Goal: Information Seeking & Learning: Learn about a topic

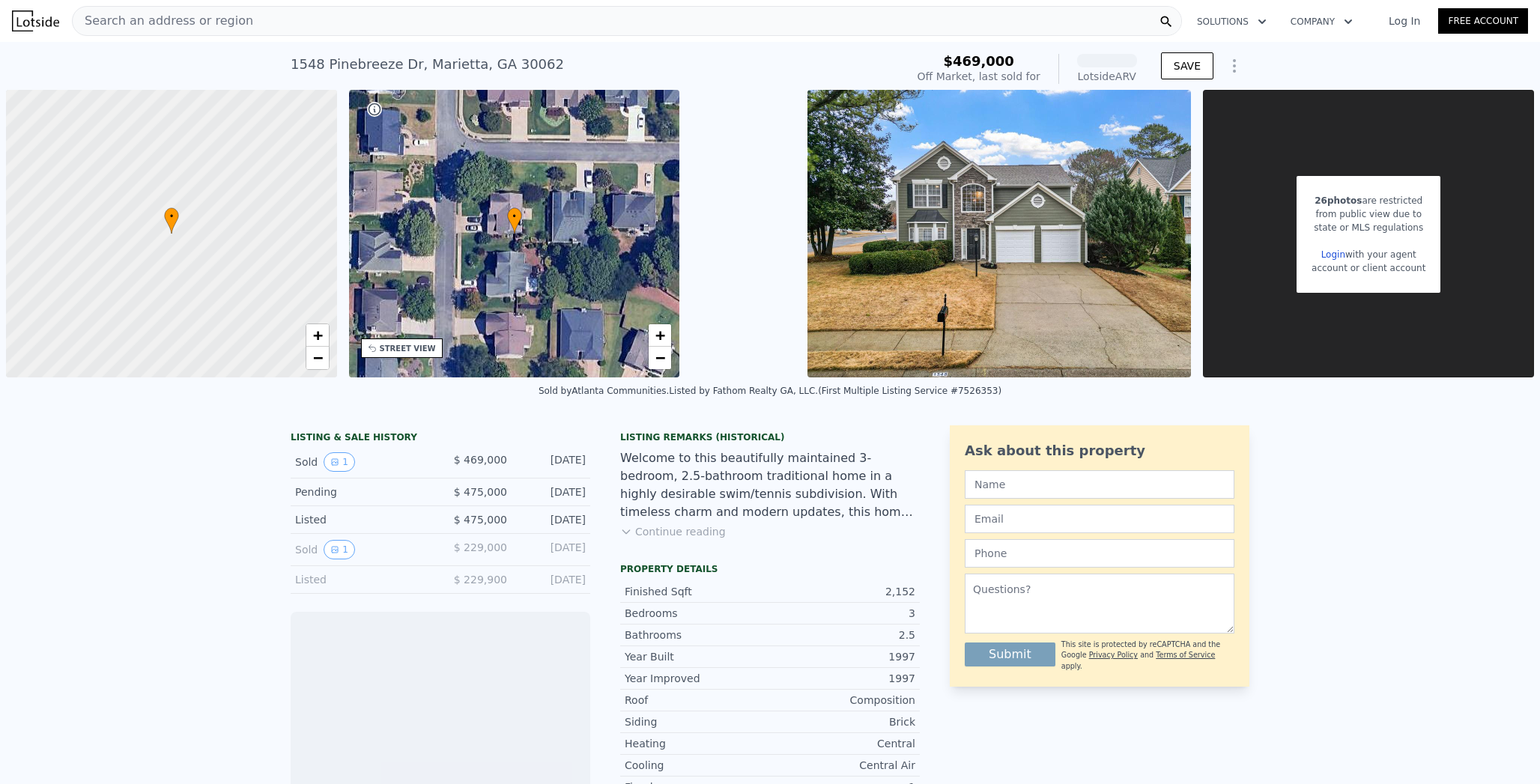
click at [214, 24] on div "Search an address or region" at bounding box center [626, 21] width 1110 height 30
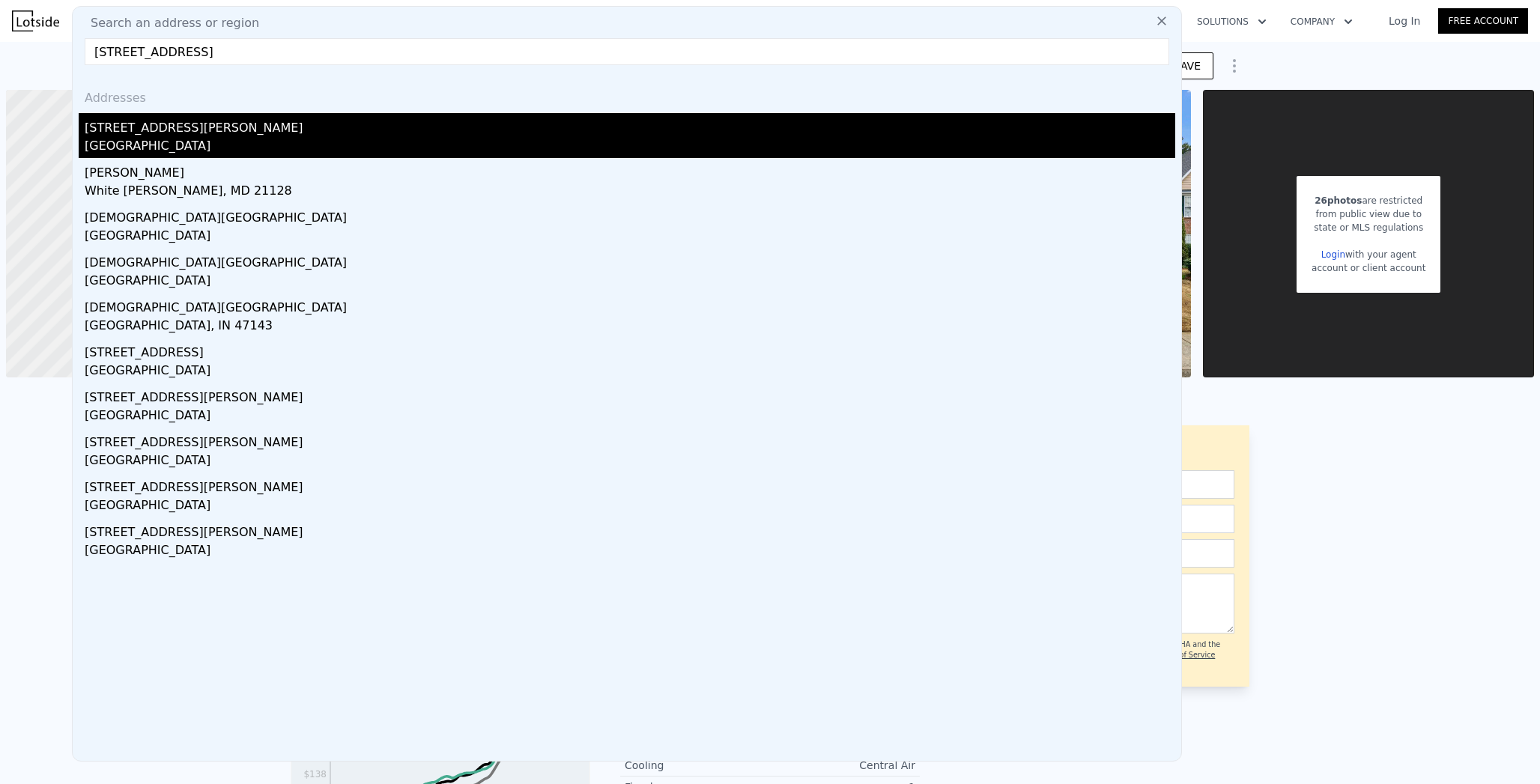
type input "[STREET_ADDRESS]"
click at [149, 123] on div "[STREET_ADDRESS][PERSON_NAME]" at bounding box center [629, 125] width 1090 height 24
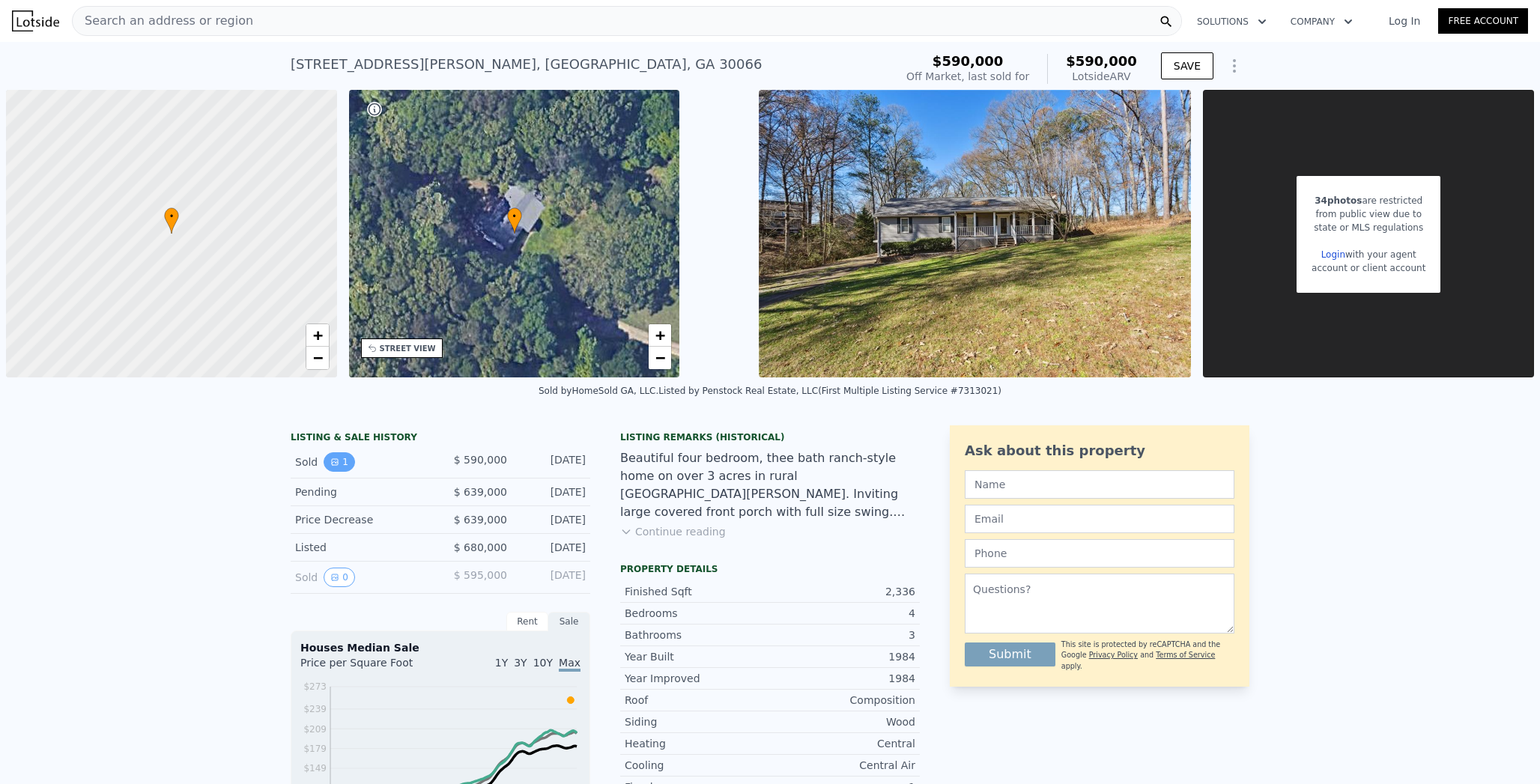
click at [333, 452] on button "1" at bounding box center [339, 462] width 32 height 20
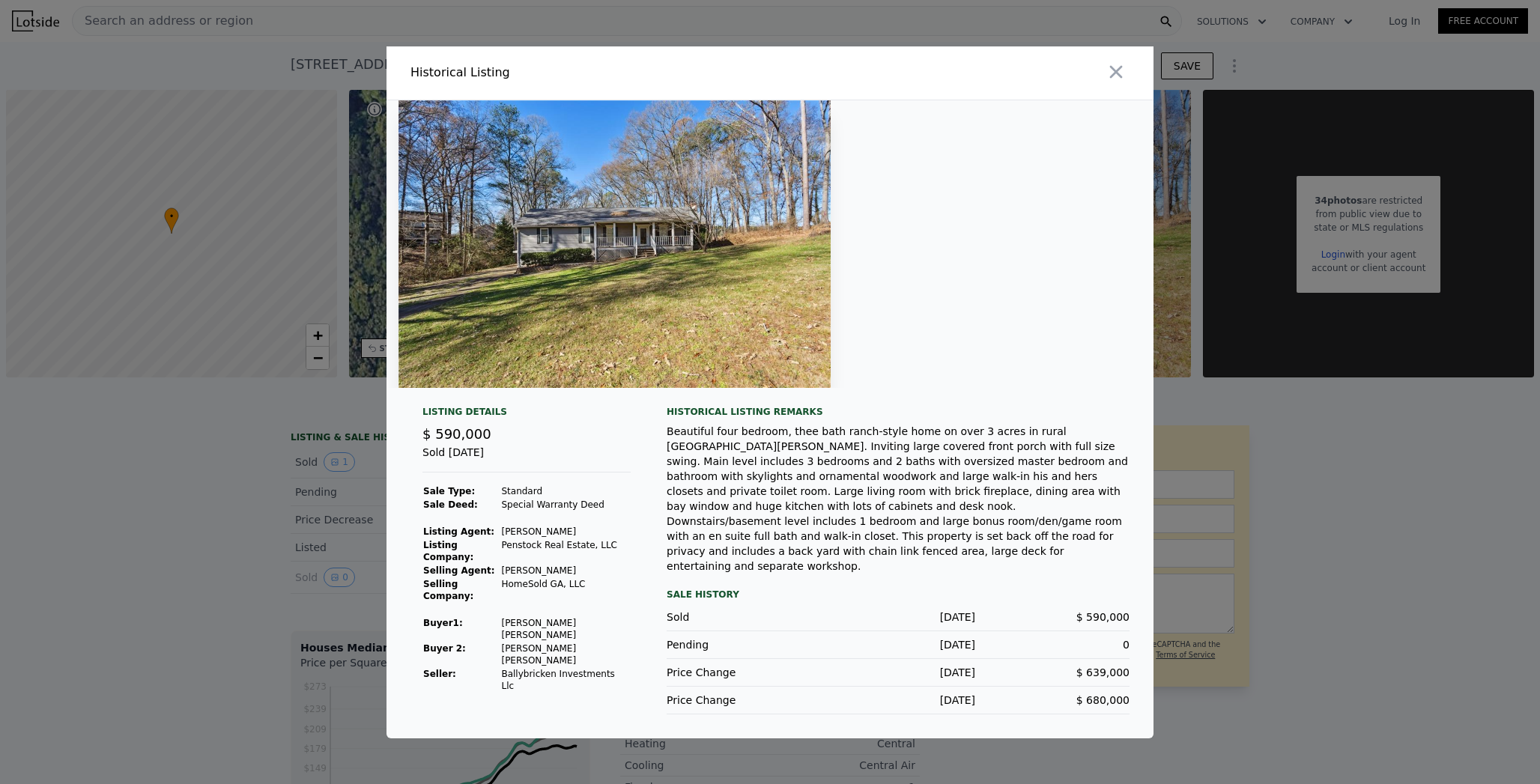
click at [550, 667] on td "Ballybricken Investments Llc" at bounding box center [564, 680] width 130 height 26
click at [259, 535] on div at bounding box center [770, 392] width 1540 height 784
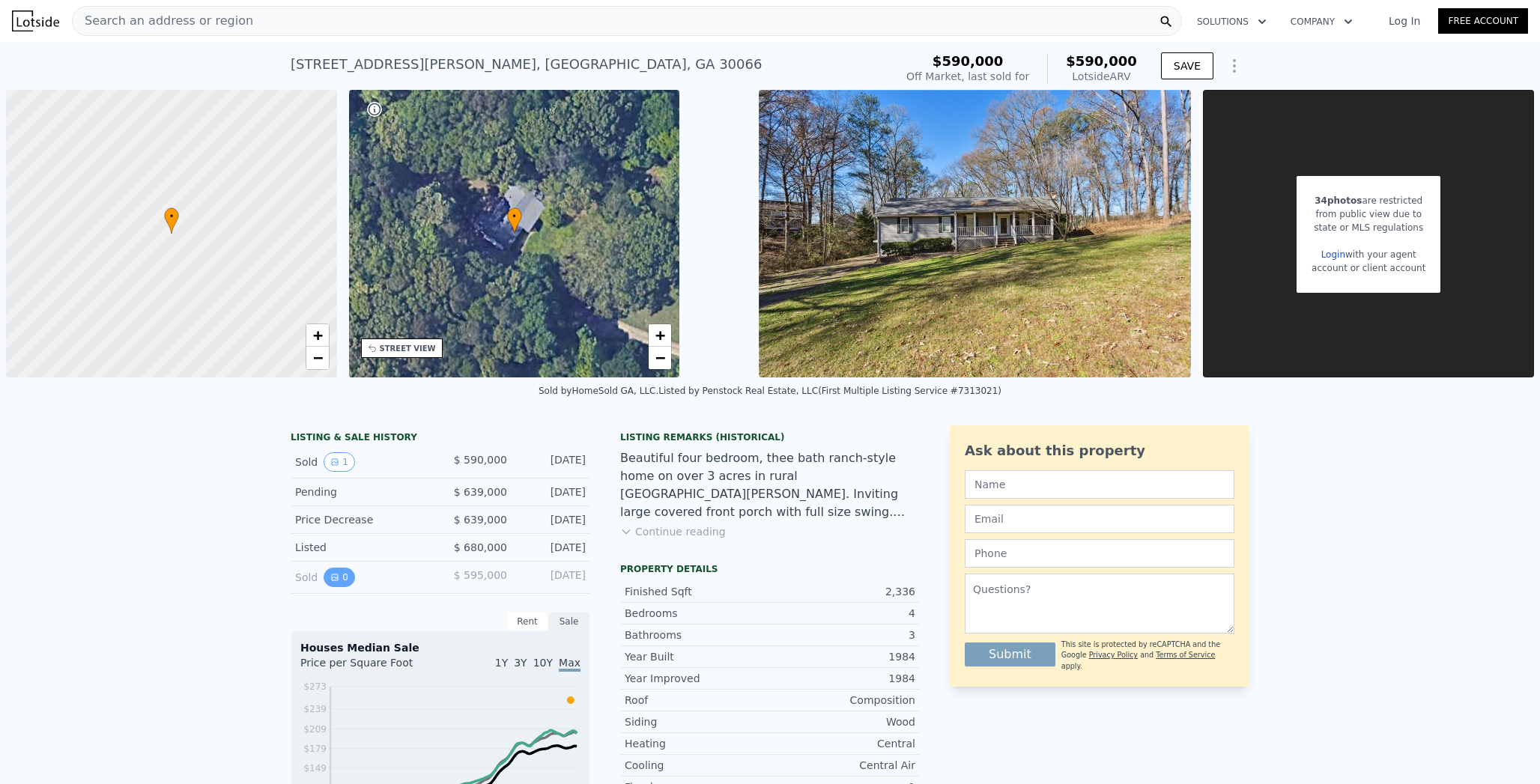
click at [331, 574] on icon "View historical data" at bounding box center [334, 577] width 6 height 6
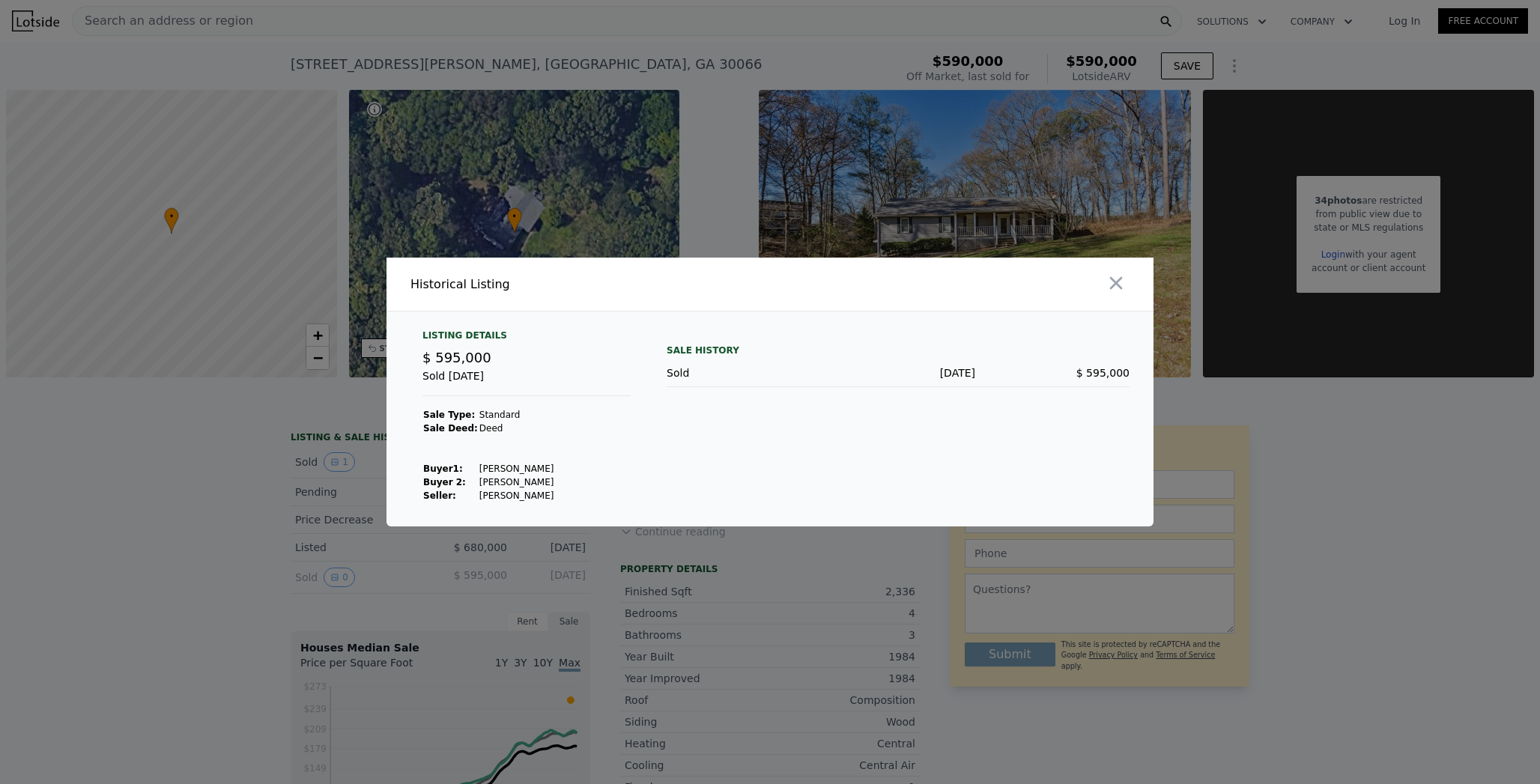
click at [241, 527] on div at bounding box center [770, 392] width 1540 height 784
